Goal: Find specific page/section

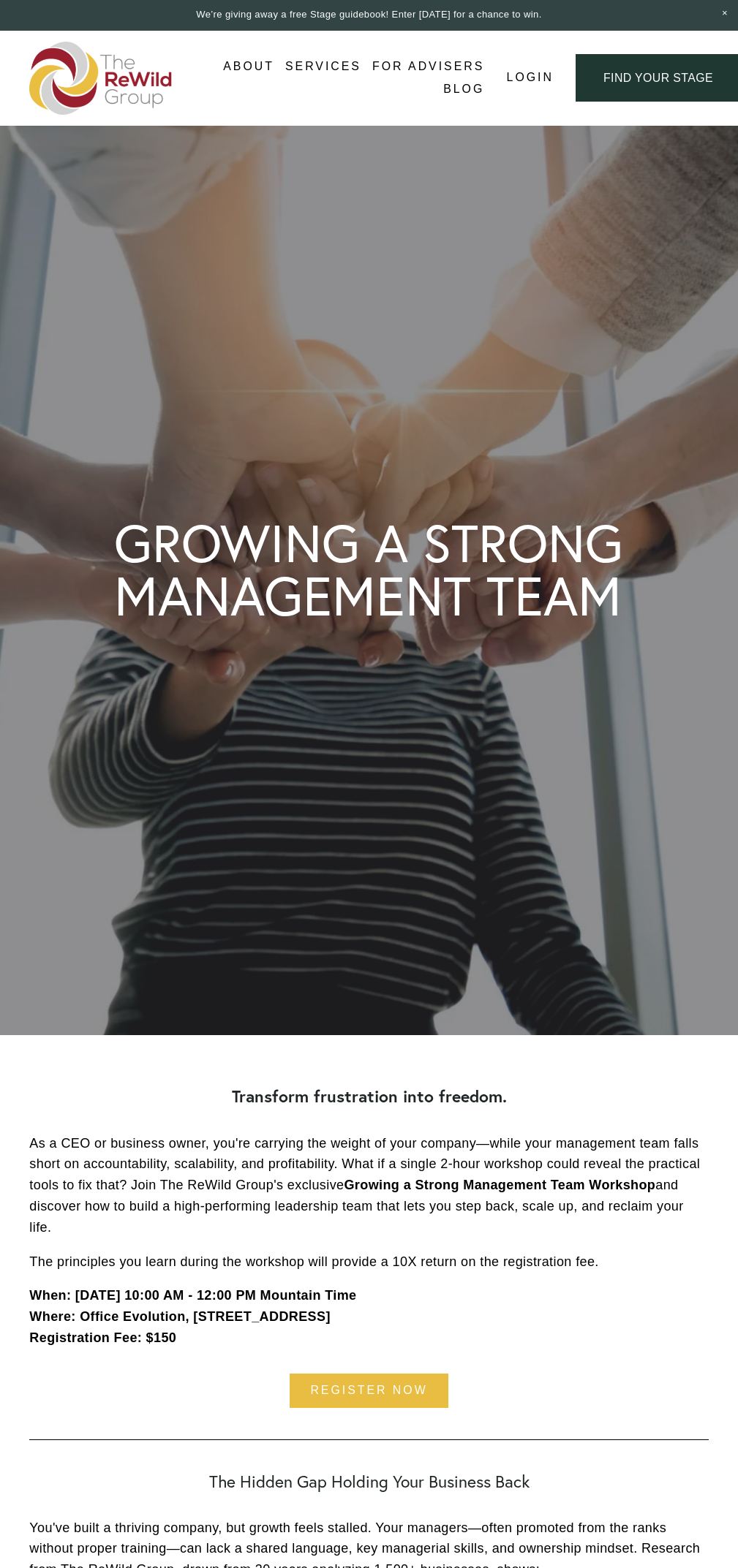
click at [367, 1398] on link "register now" at bounding box center [369, 1391] width 160 height 34
click at [655, 77] on link "find your stage" at bounding box center [658, 78] width 165 height 48
